Goal: Task Accomplishment & Management: Manage account settings

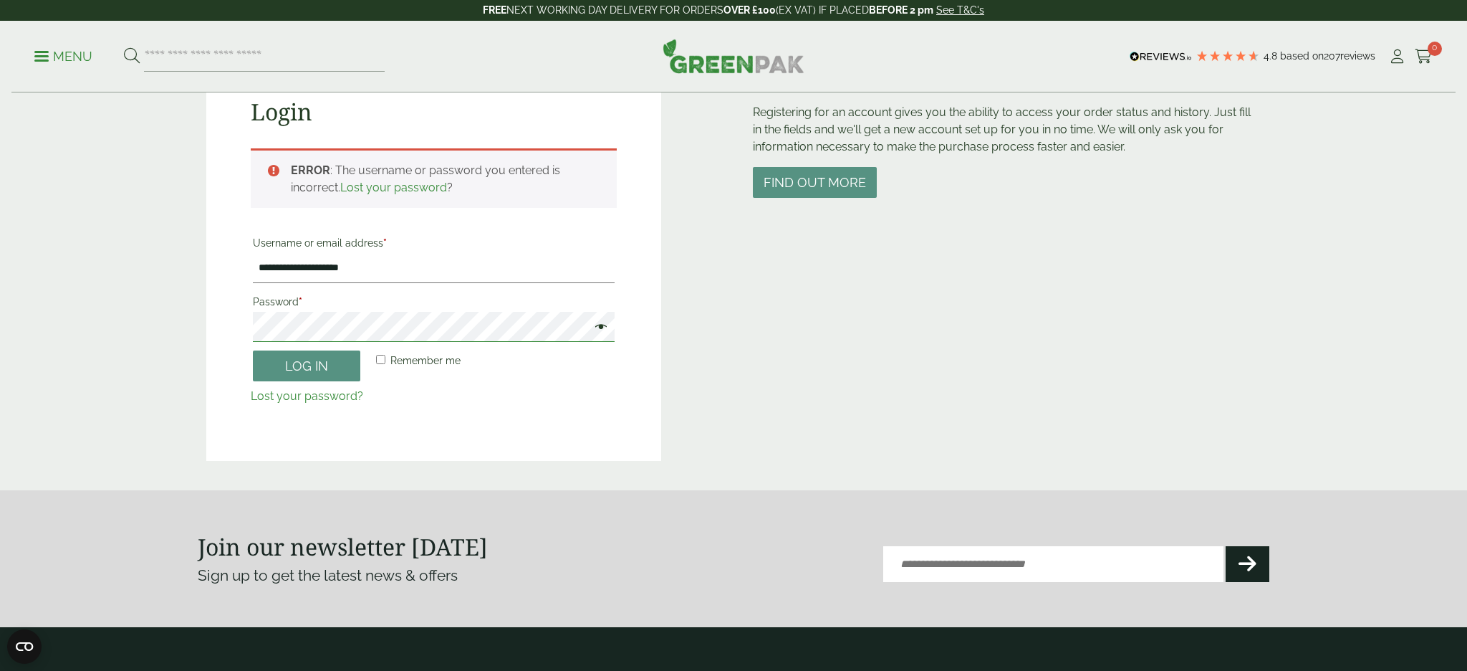
scroll to position [168, 0]
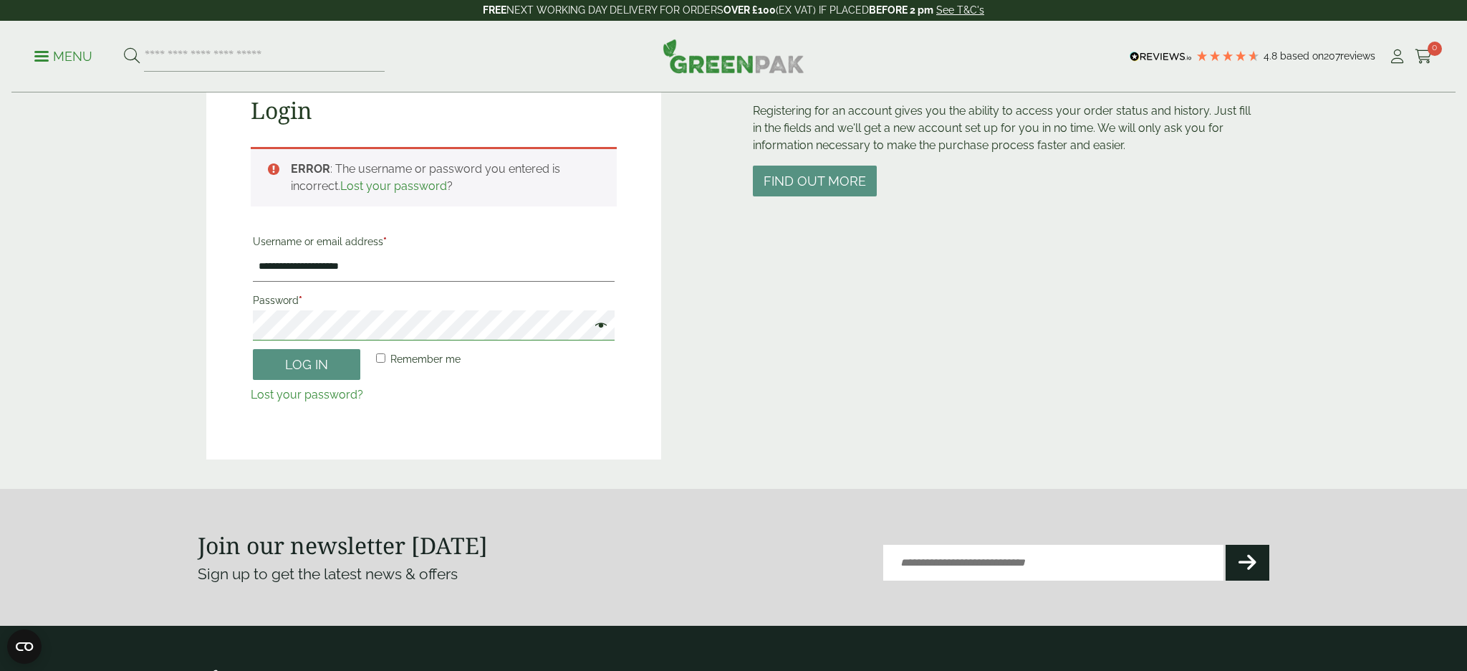
click at [163, 311] on main "**********" at bounding box center [733, 160] width 1467 height 657
click at [253, 349] on button "Log in" at bounding box center [306, 364] width 107 height 31
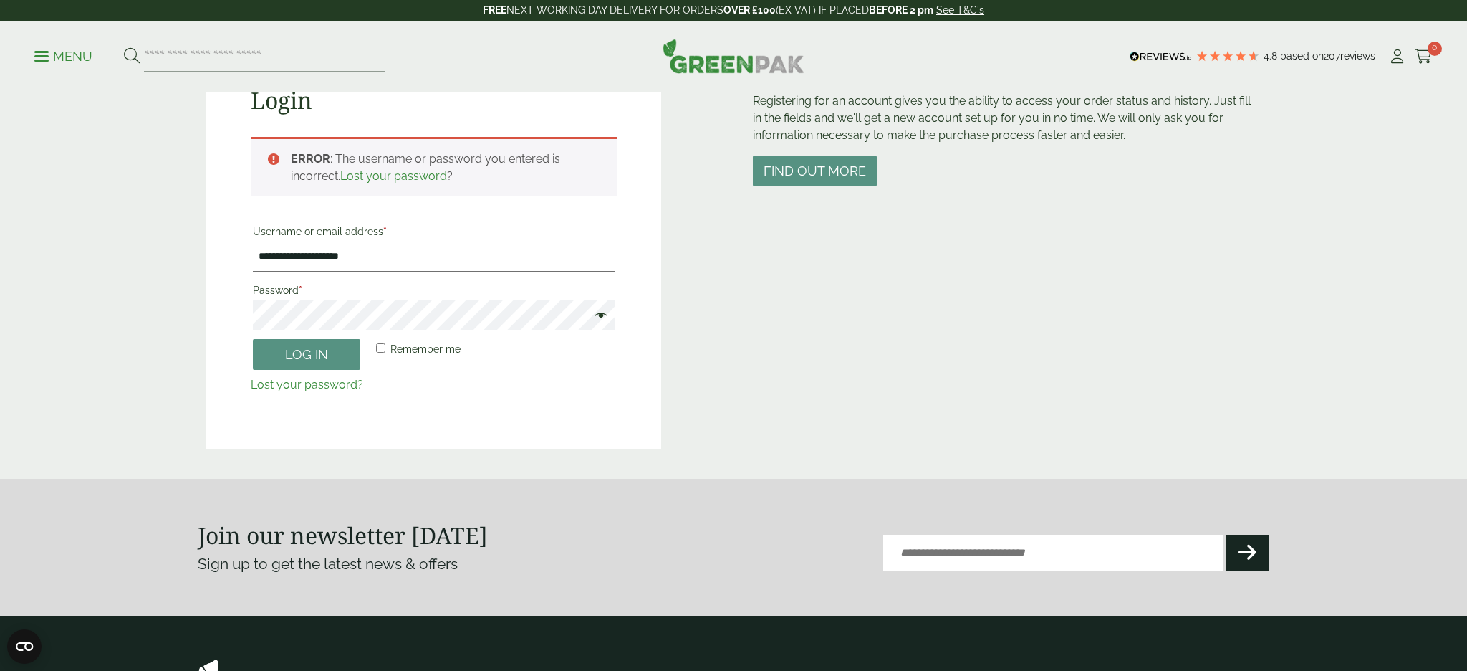
scroll to position [176, 0]
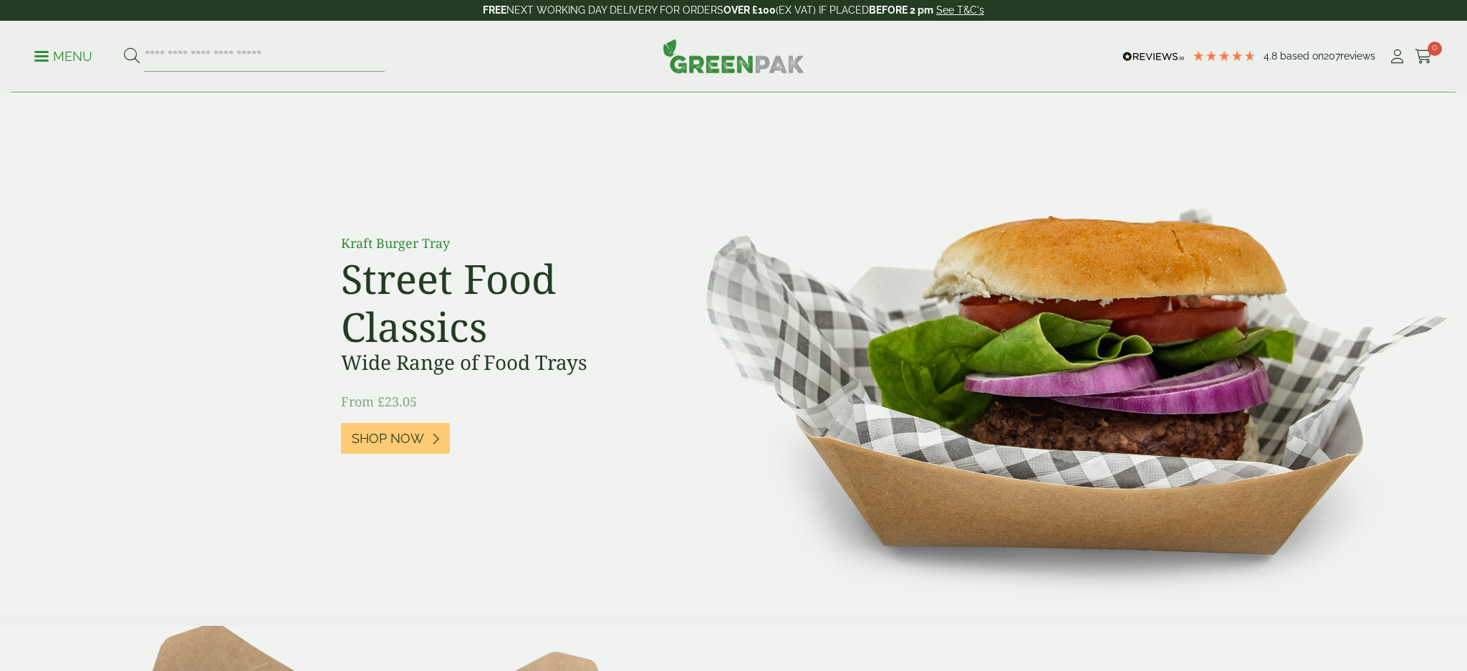
click at [1402, 58] on icon at bounding box center [1397, 56] width 18 height 14
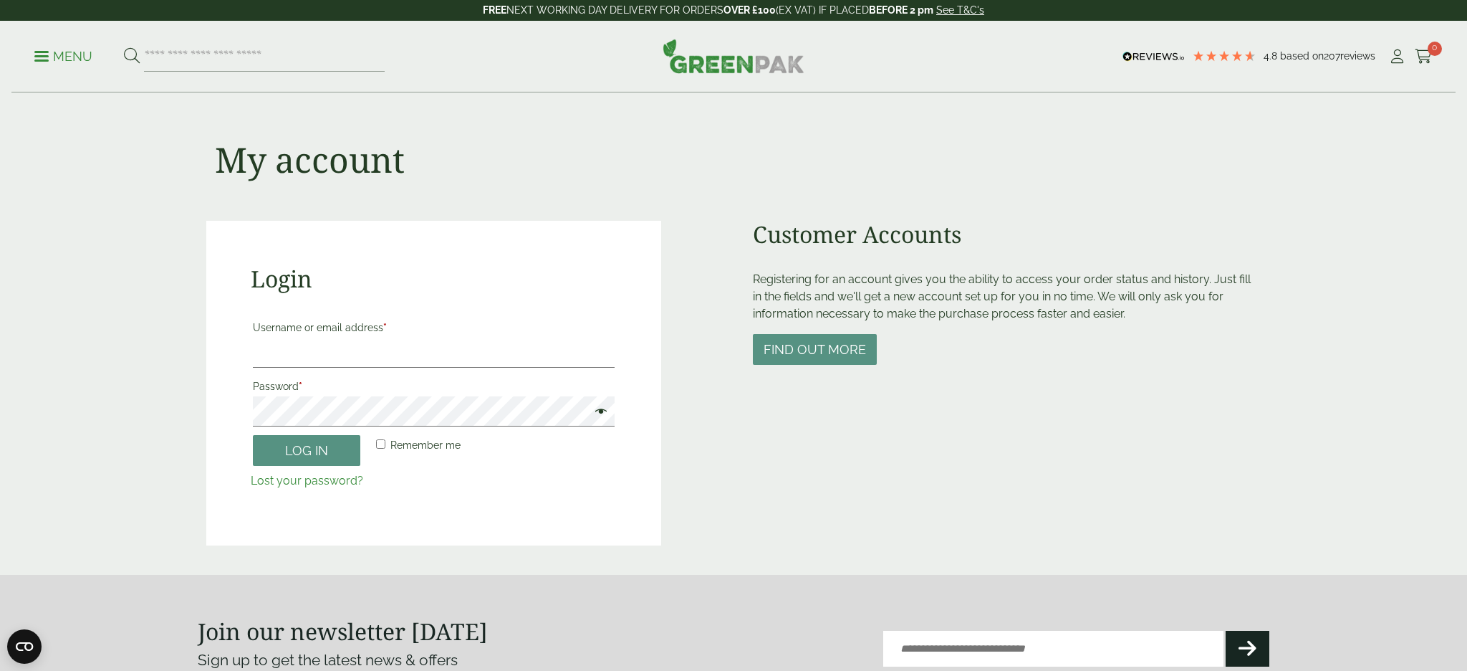
scroll to position [1, 0]
